Goal: Information Seeking & Learning: Learn about a topic

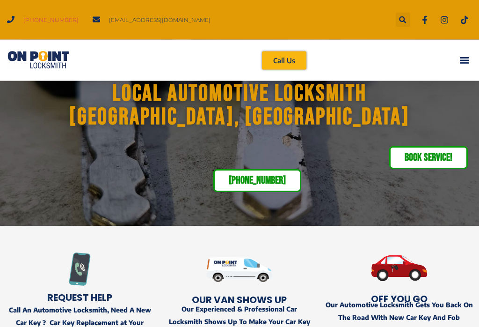
scroll to position [86, 0]
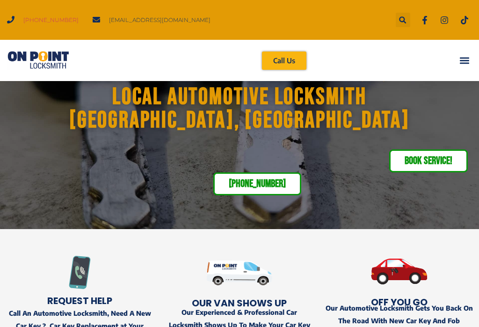
click at [470, 61] on div "Menu Toggle" at bounding box center [464, 60] width 15 height 15
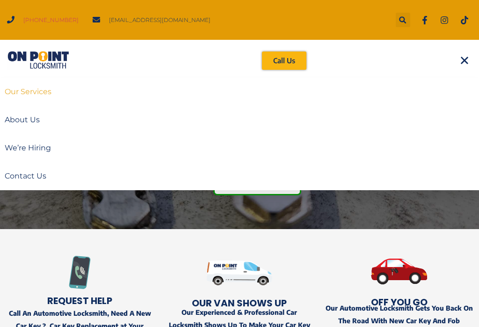
click at [19, 90] on link "Our Services" at bounding box center [239, 92] width 479 height 28
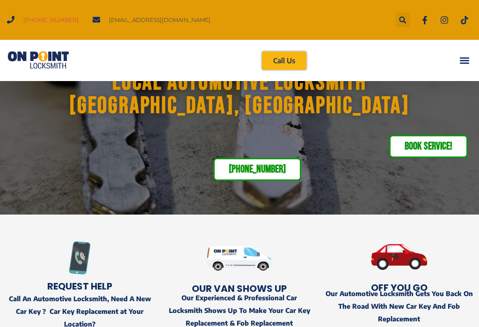
scroll to position [25, 0]
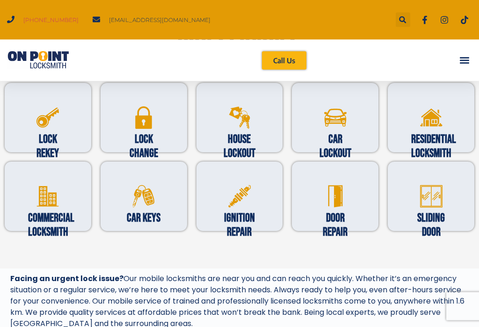
scroll to position [314, 0]
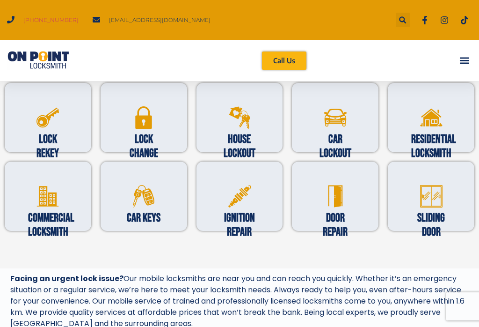
click at [128, 208] on div "Car Keys" at bounding box center [144, 219] width 40 height 25
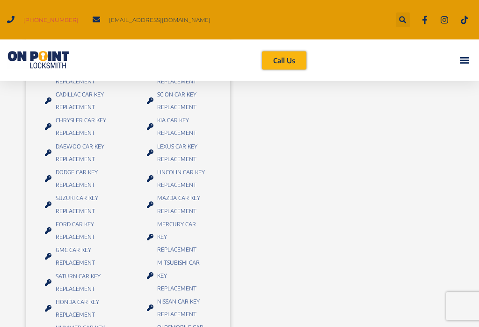
scroll to position [1024, 0]
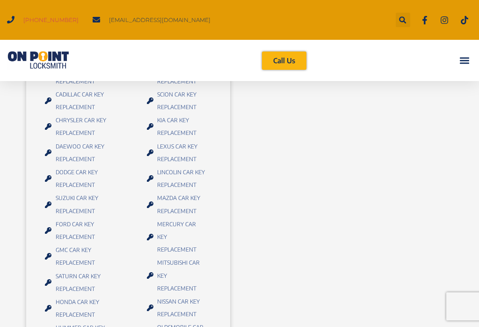
click at [70, 191] on span "DODGE CAR KEY REPLACEMENT​" at bounding box center [85, 178] width 64 height 25
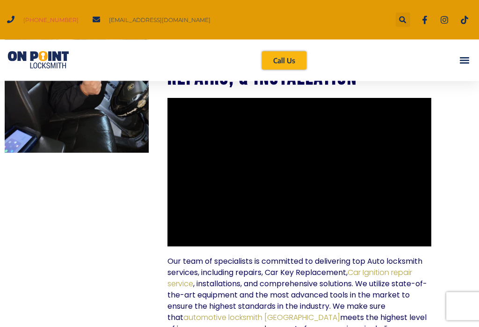
scroll to position [442, 0]
